Goal: Check status

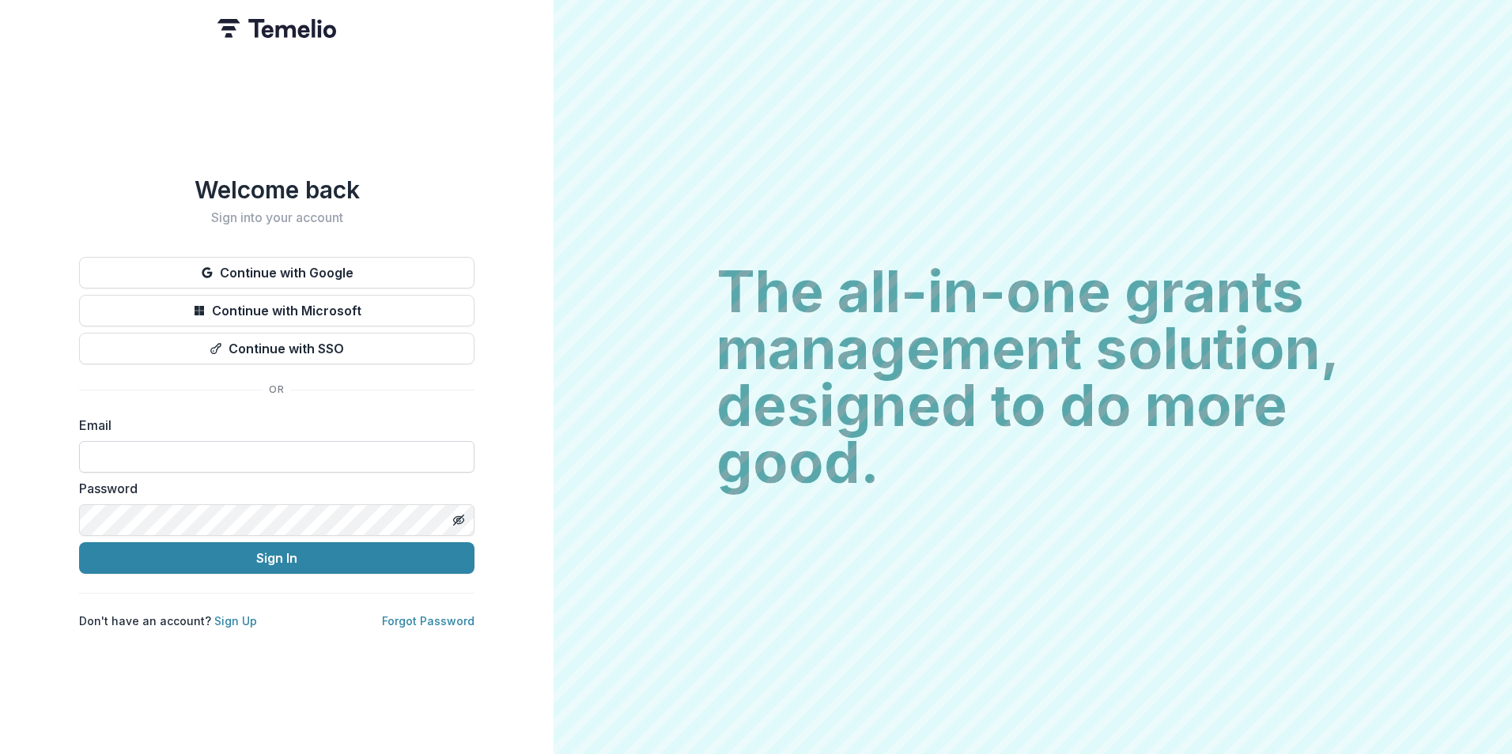
click at [157, 451] on input at bounding box center [276, 457] width 395 height 32
type input "**********"
click at [79, 542] on button "Sign In" at bounding box center [276, 558] width 395 height 32
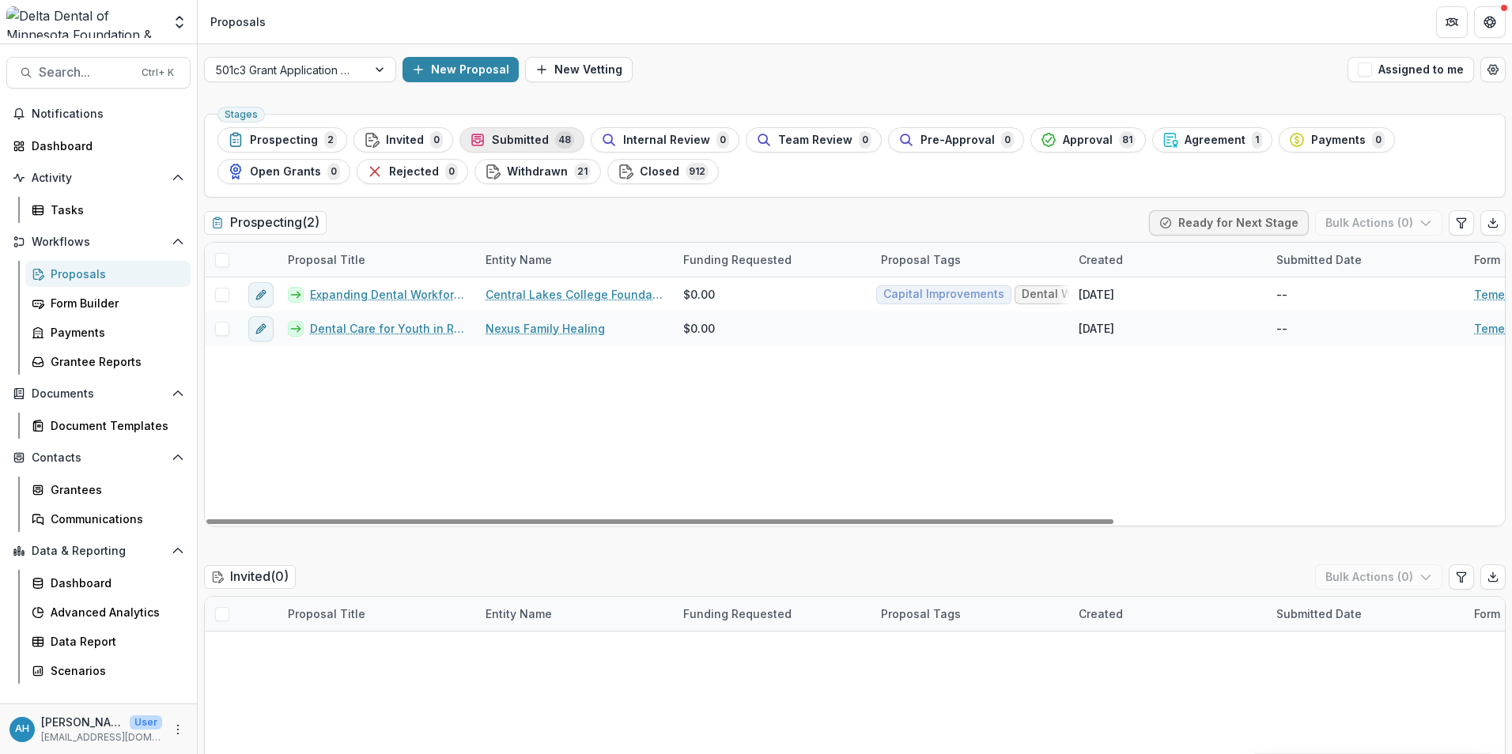
click at [530, 139] on span "Submitted" at bounding box center [520, 140] width 57 height 13
